Goal: Task Accomplishment & Management: Manage account settings

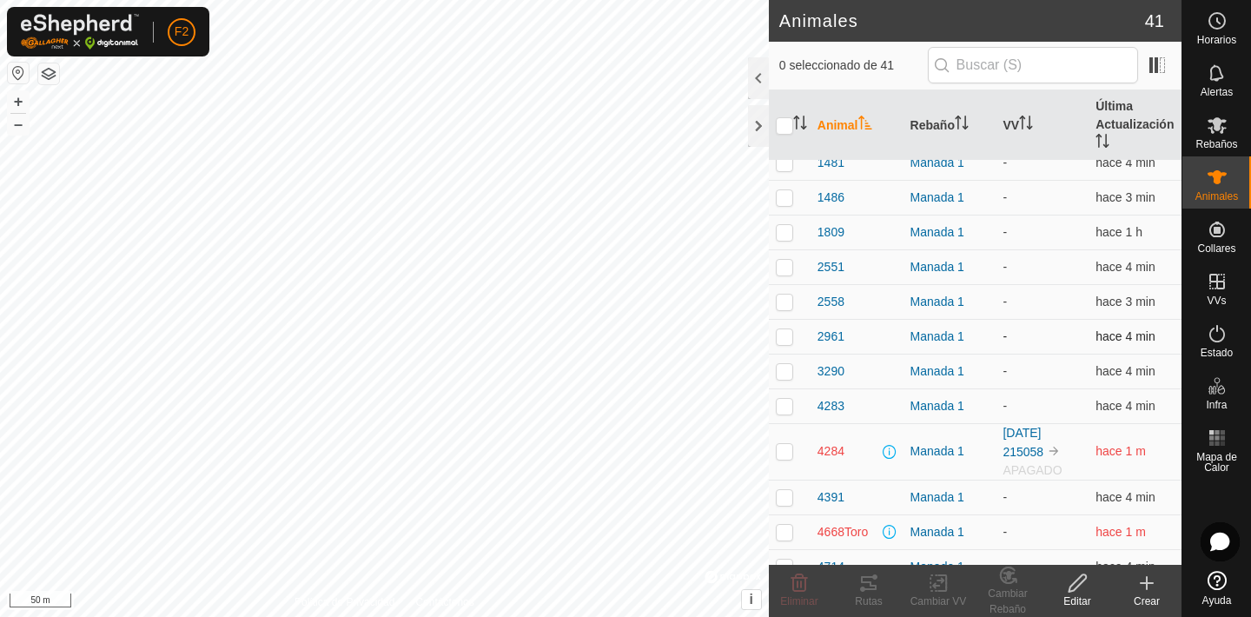
scroll to position [42, 0]
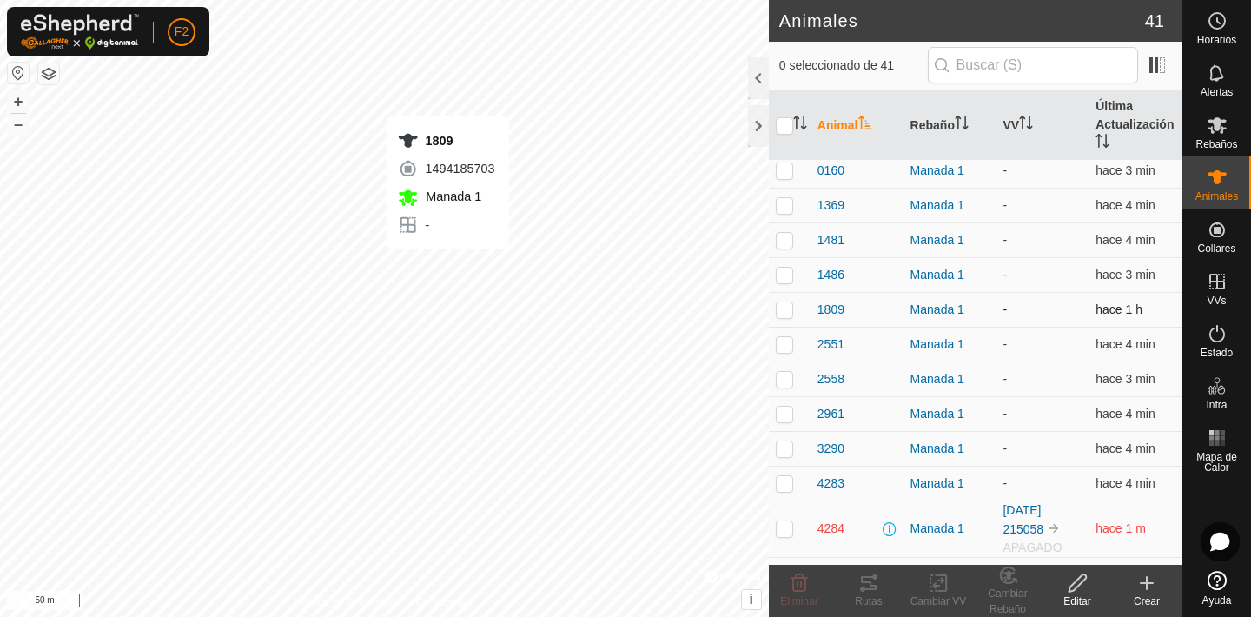
checkbox input "true"
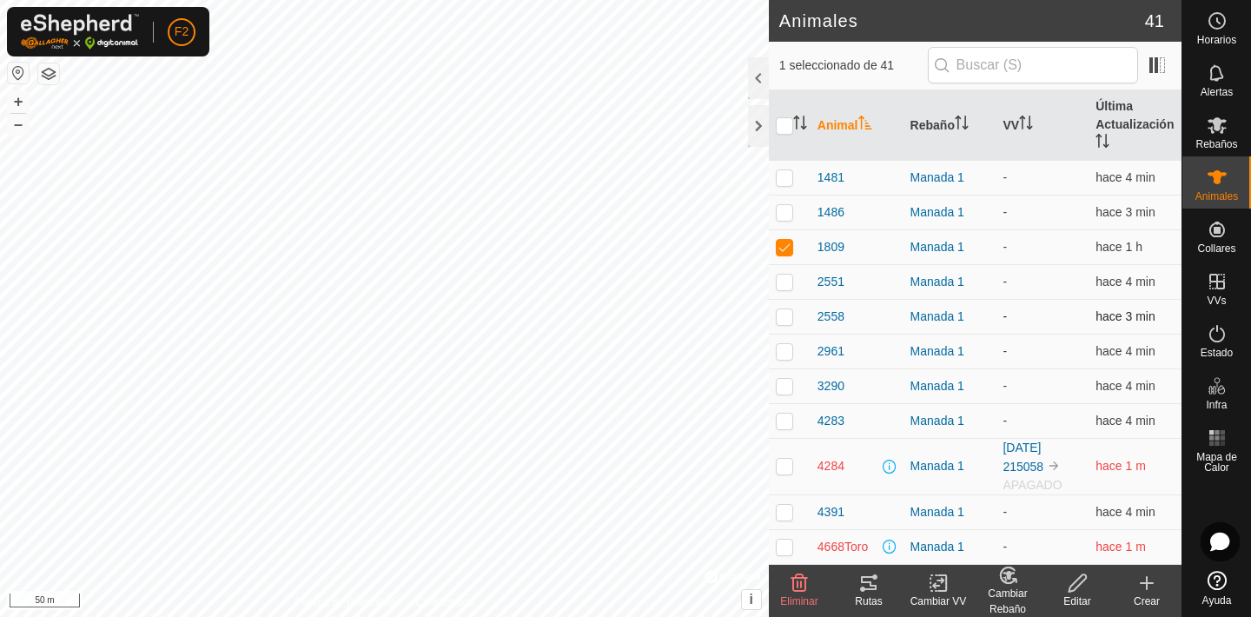
scroll to position [109, 0]
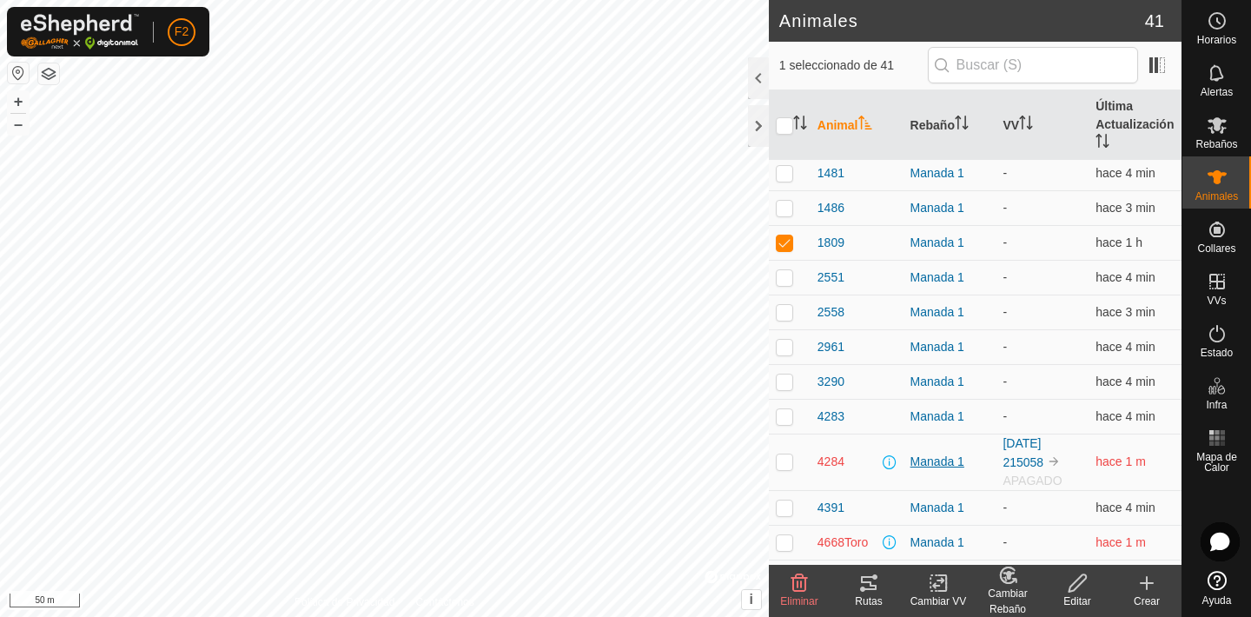
click at [936, 463] on div "Manada 1" at bounding box center [949, 462] width 79 height 18
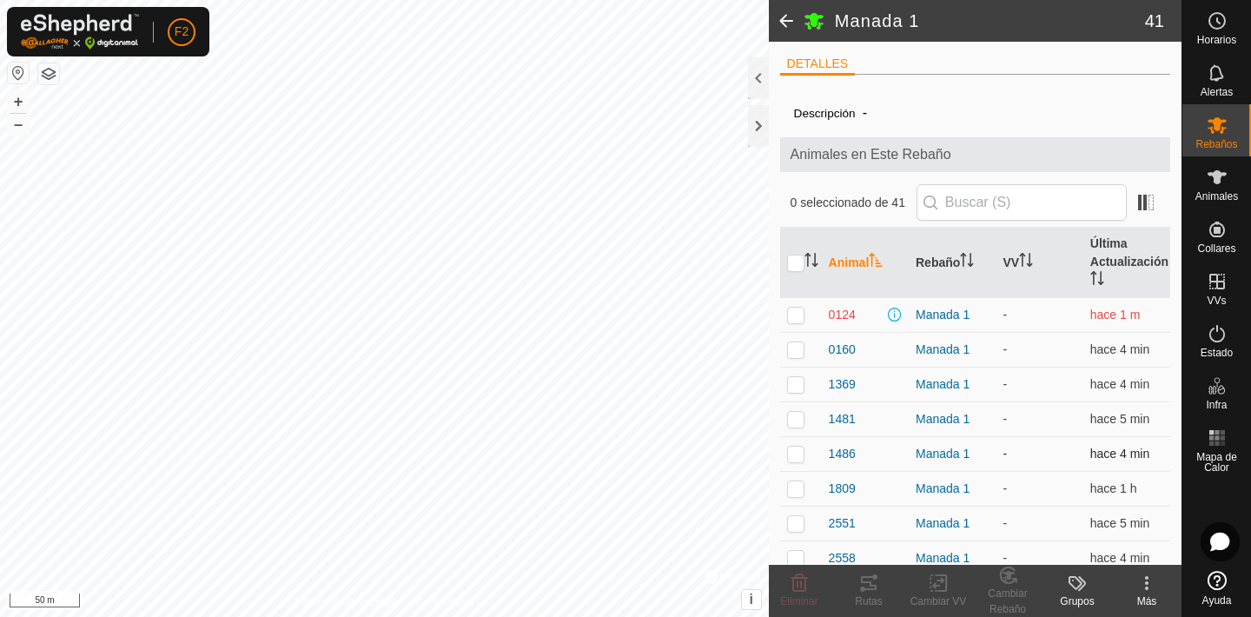
click at [797, 455] on p-checkbox at bounding box center [795, 453] width 17 height 14
click at [798, 453] on p-checkbox at bounding box center [795, 453] width 17 height 14
checkbox input "false"
click at [797, 311] on p-checkbox at bounding box center [795, 315] width 17 height 14
click at [793, 311] on p-checkbox at bounding box center [795, 315] width 17 height 14
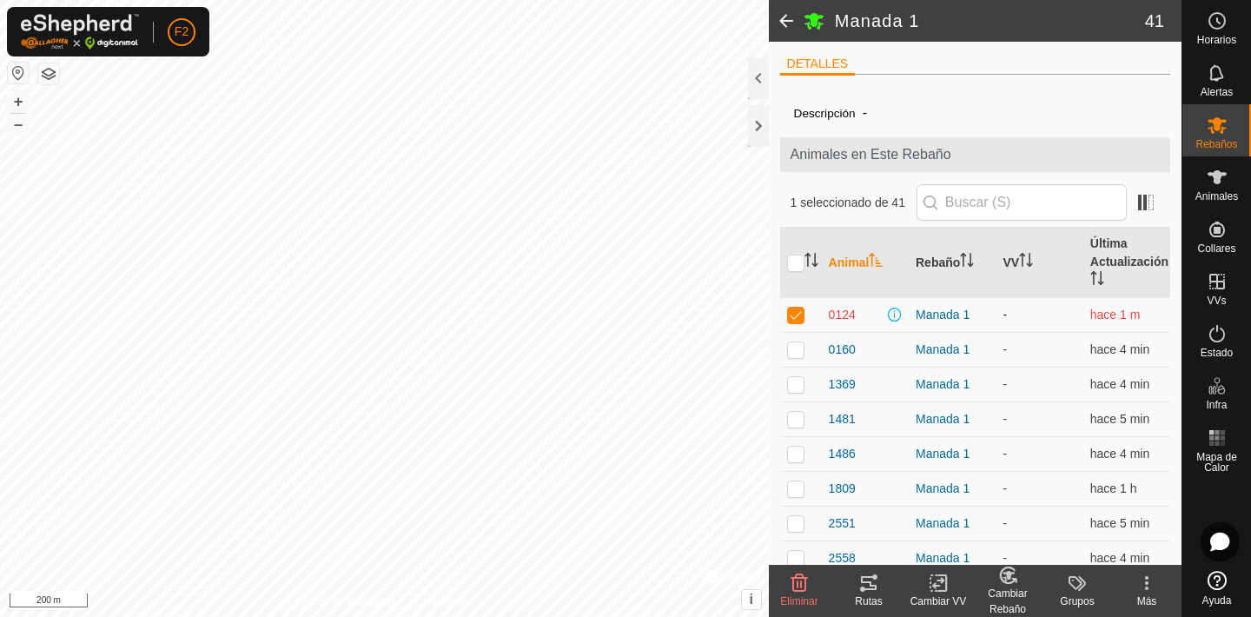
checkbox input "false"
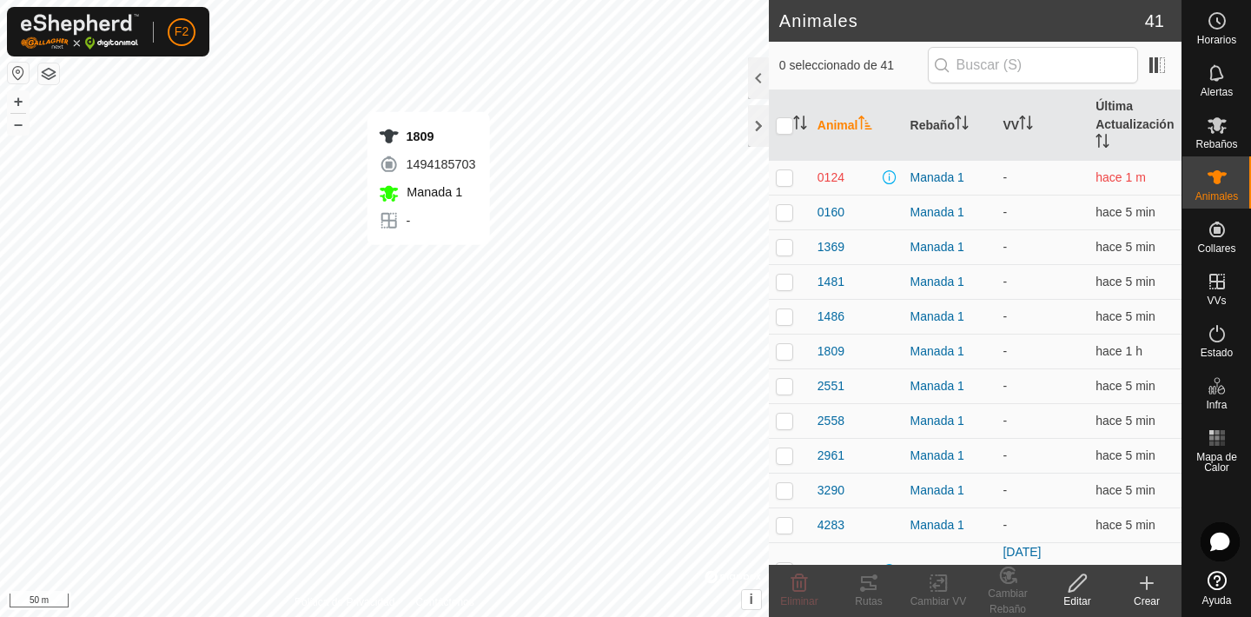
checkbox input "true"
click at [831, 349] on span "1809" at bounding box center [830, 351] width 27 height 18
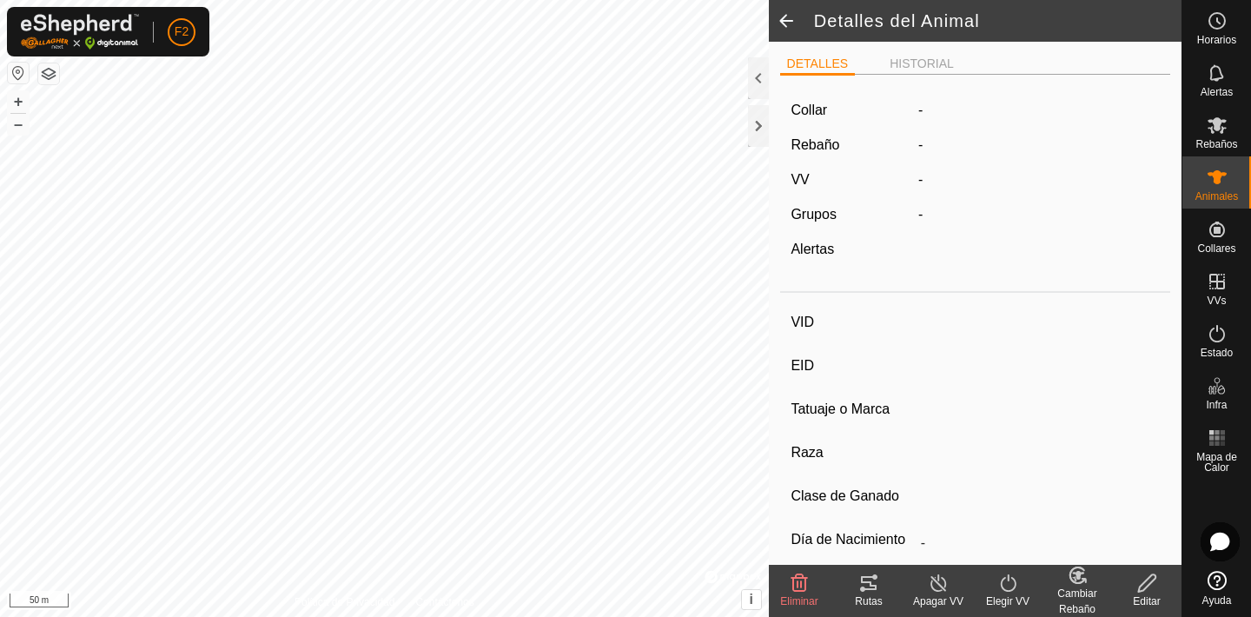
type input "1809"
type input "-"
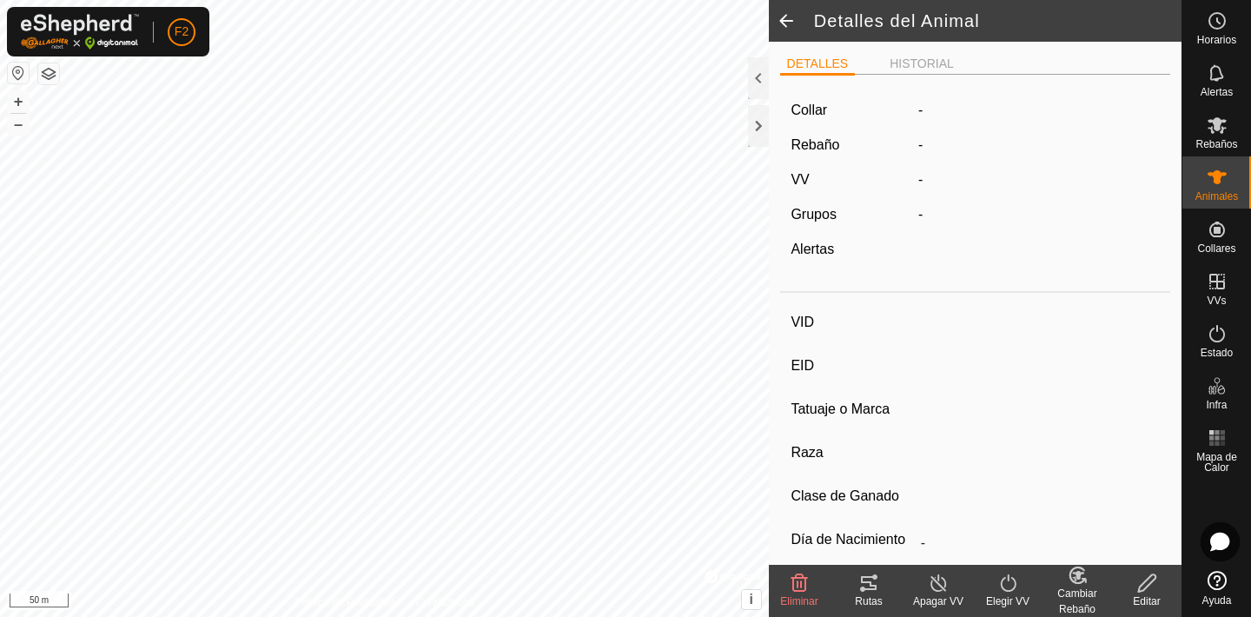
type input "0 kg"
type input "-"
click at [363, 616] on html "F2 Horarios Alertas Rebaños Animales Collares VVs Estado Infra Mapa de Calor Ay…" at bounding box center [625, 308] width 1251 height 617
